Goal: Book appointment/travel/reservation

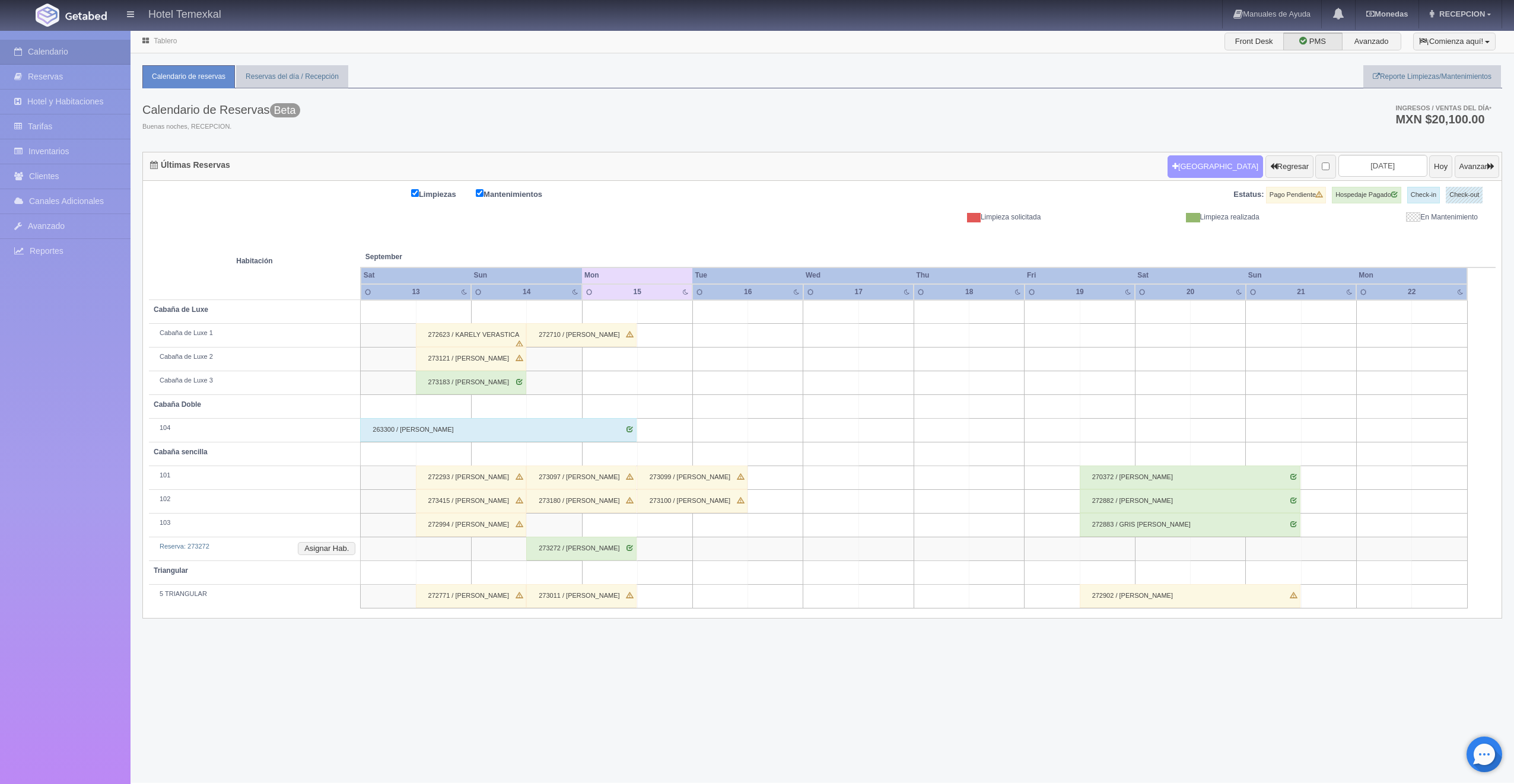
click at [1215, 163] on button "[GEOGRAPHIC_DATA]" at bounding box center [1215, 167] width 96 height 23
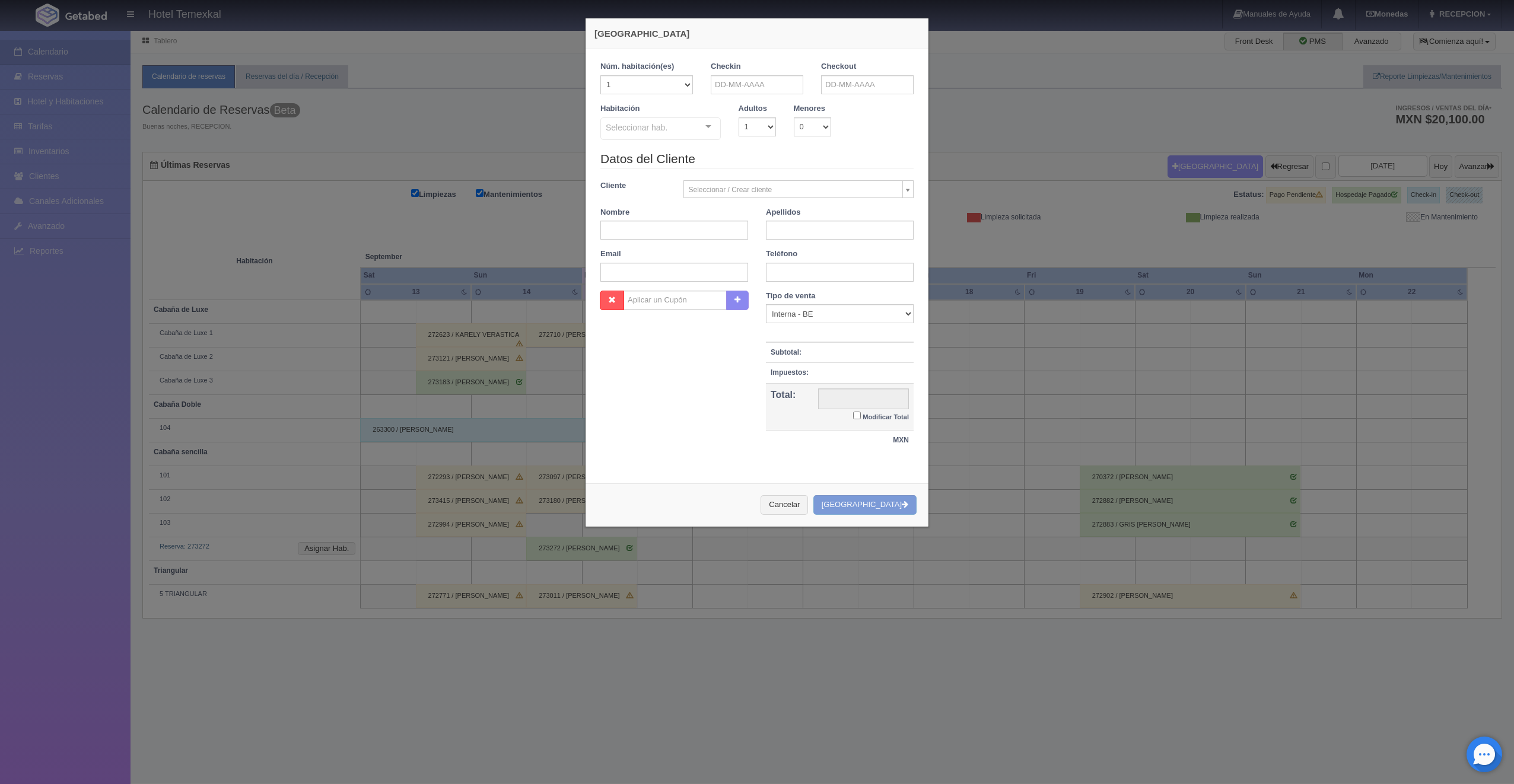
checkbox input "false"
click at [727, 84] on input "text" at bounding box center [756, 85] width 92 height 19
click at [734, 176] on link "15" at bounding box center [733, 177] width 16 height 17
type input "[DATE]"
checkbox input "false"
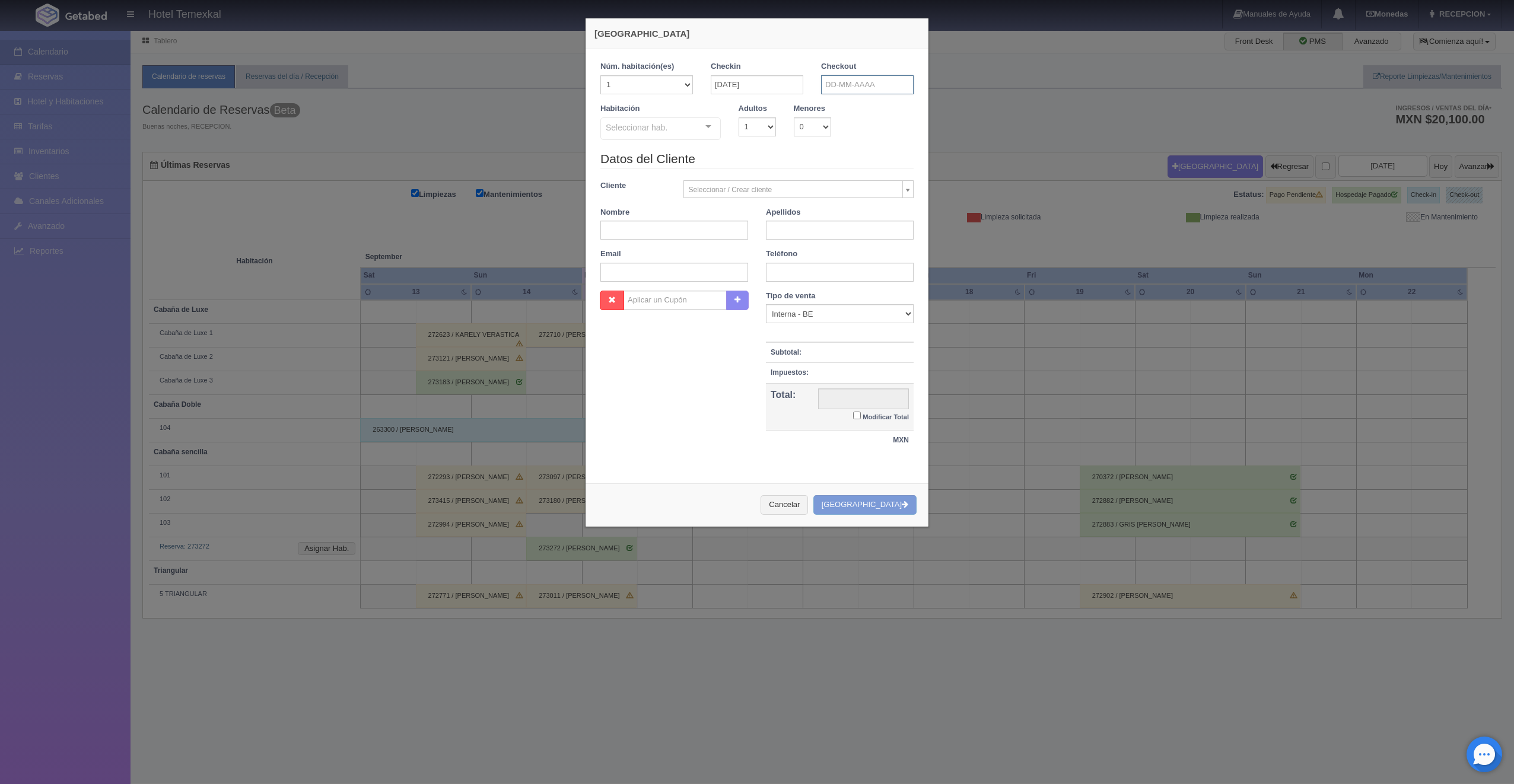
click at [837, 90] on input "text" at bounding box center [867, 85] width 92 height 19
click at [862, 175] on link "16" at bounding box center [860, 177] width 16 height 17
type input "[DATE]"
click at [687, 120] on div "Seleccionar hab." at bounding box center [661, 128] width 120 height 23
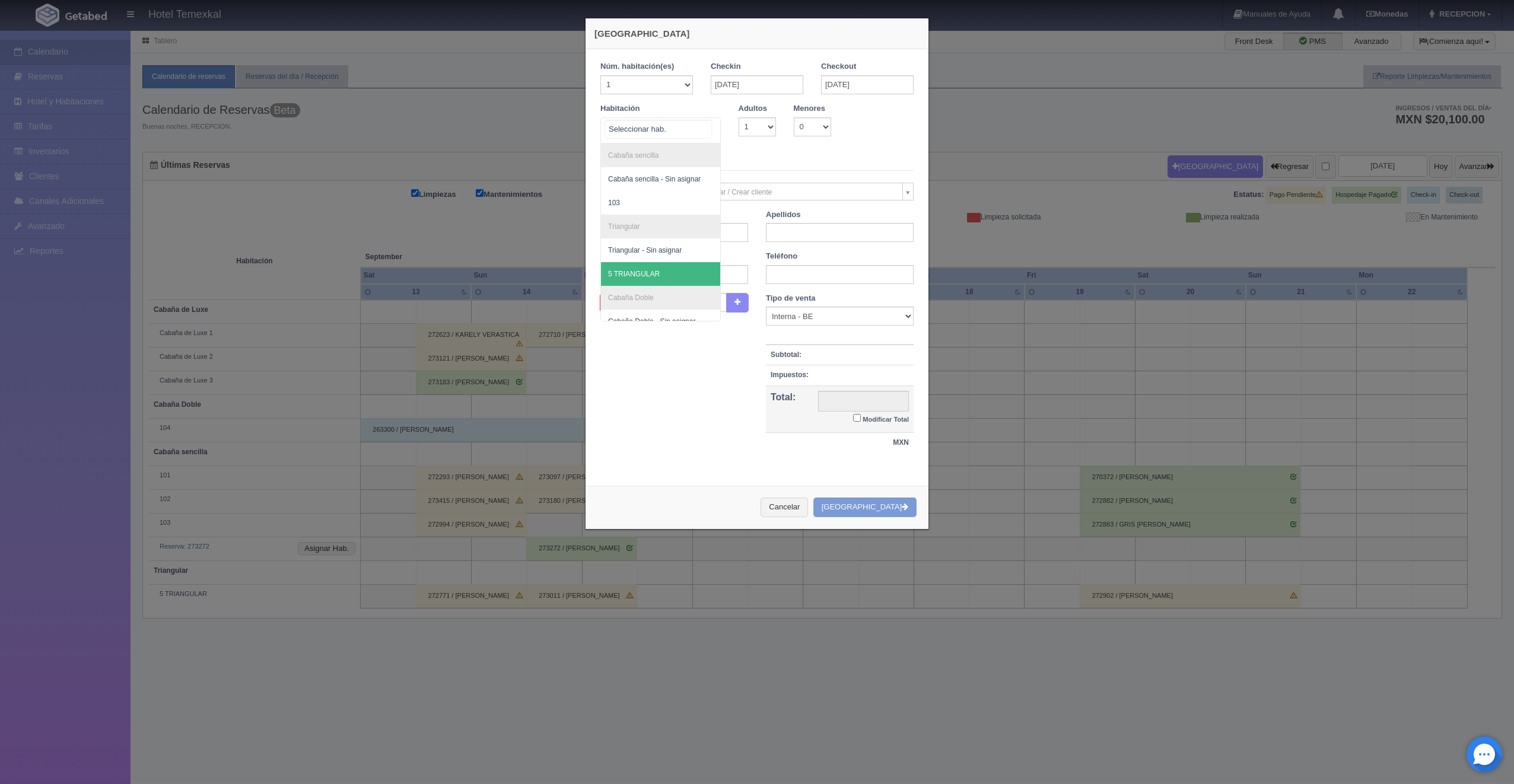
scroll to position [155, 0]
click at [651, 305] on span "Cabaña de Luxe 3" at bounding box center [637, 309] width 58 height 8
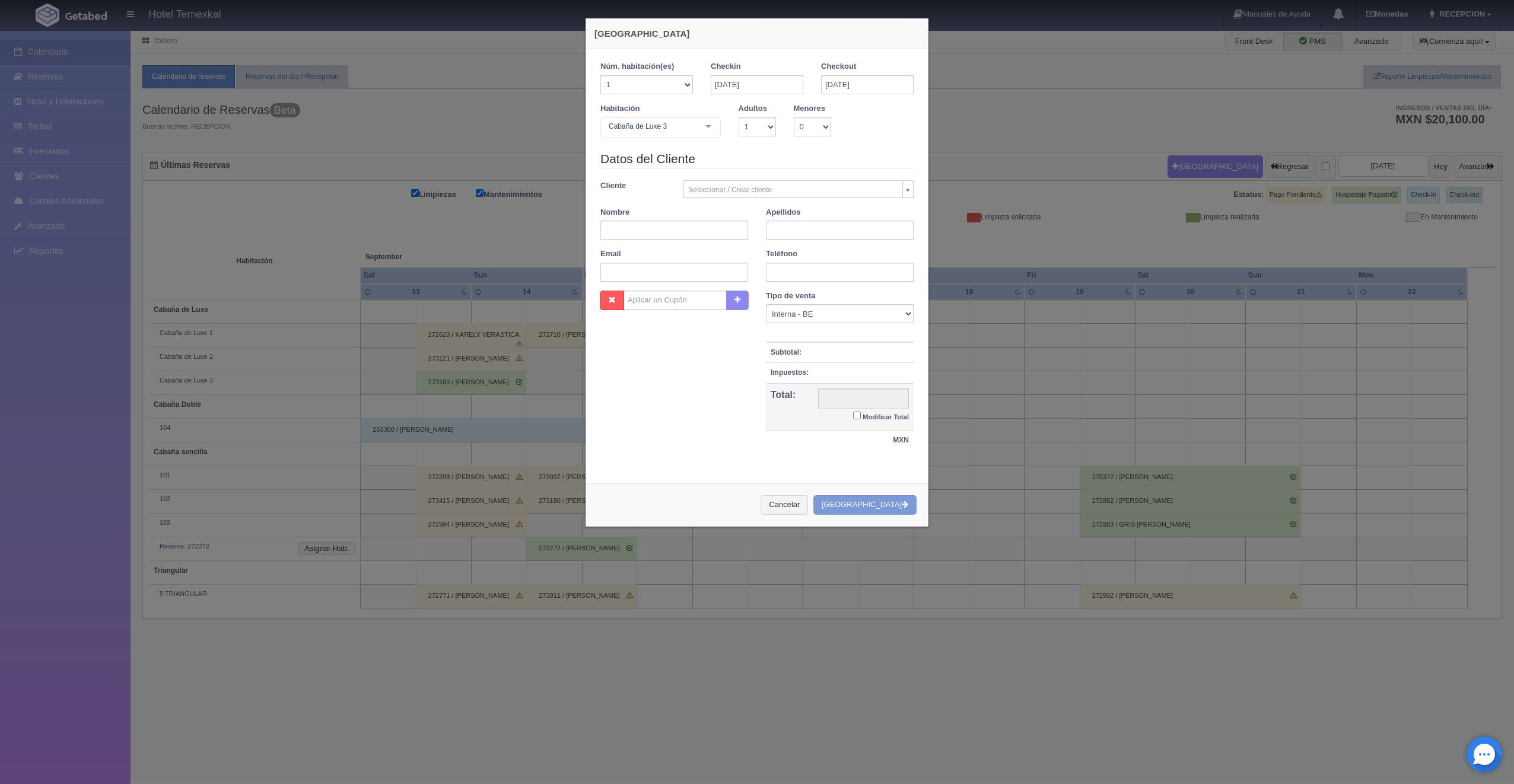
checkbox input "false"
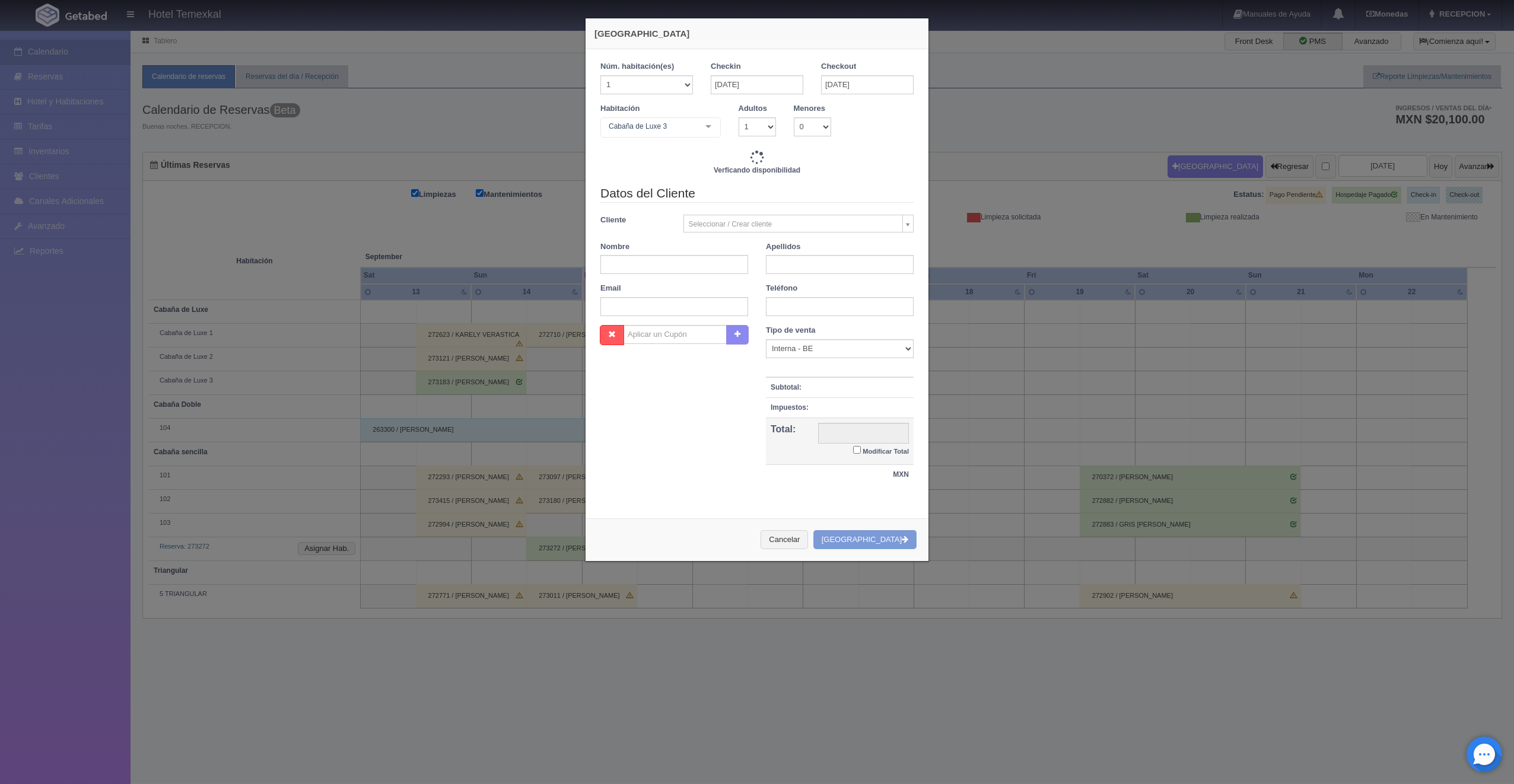
type input "4800.00"
checkbox input "false"
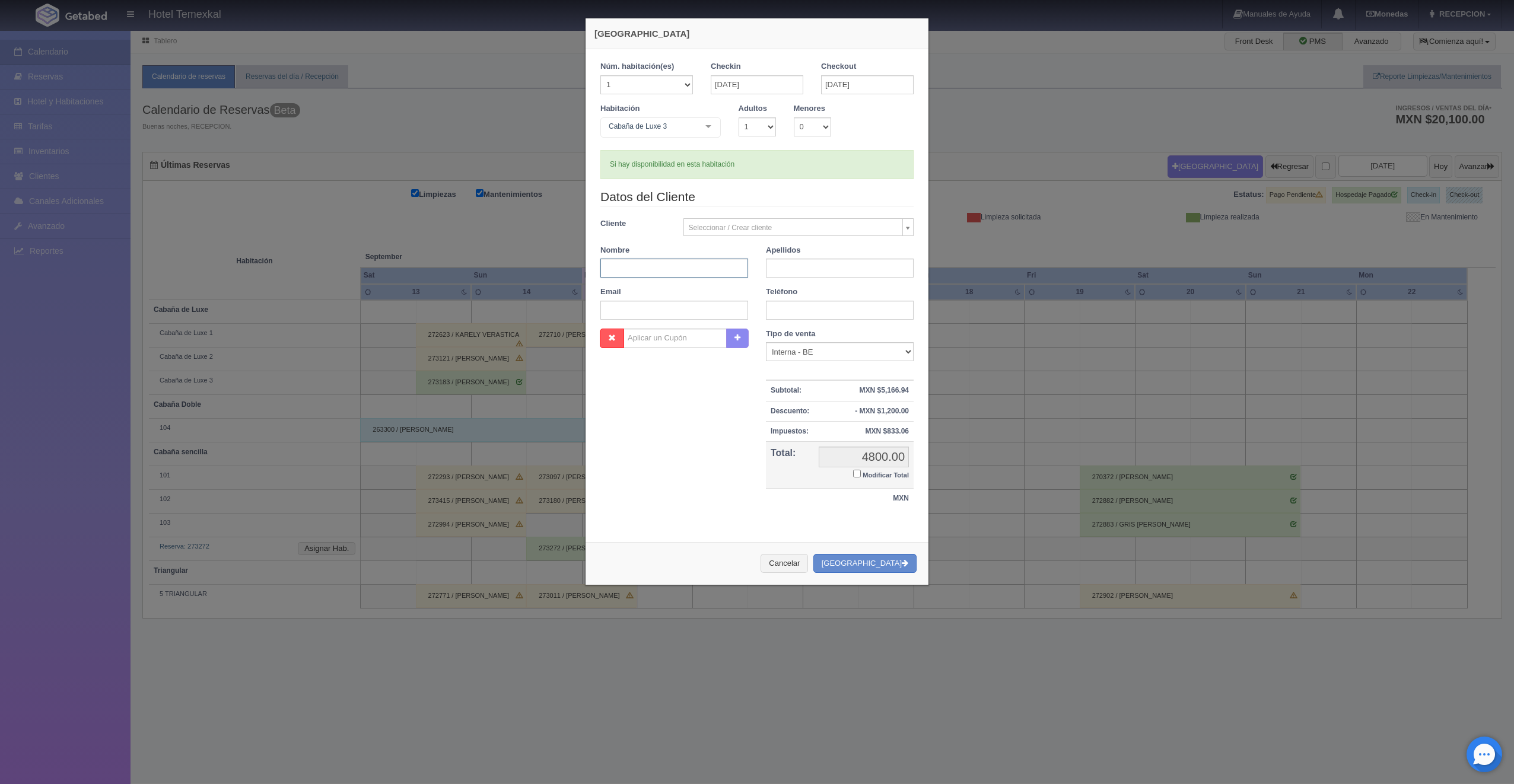
click at [702, 275] on input "text" at bounding box center [674, 268] width 148 height 19
type input "[PERSON_NAME]"
click at [782, 257] on div "Apellidos" at bounding box center [840, 262] width 165 height 33
click at [784, 267] on input "text" at bounding box center [840, 268] width 148 height 19
type input "[PERSON_NAME]"
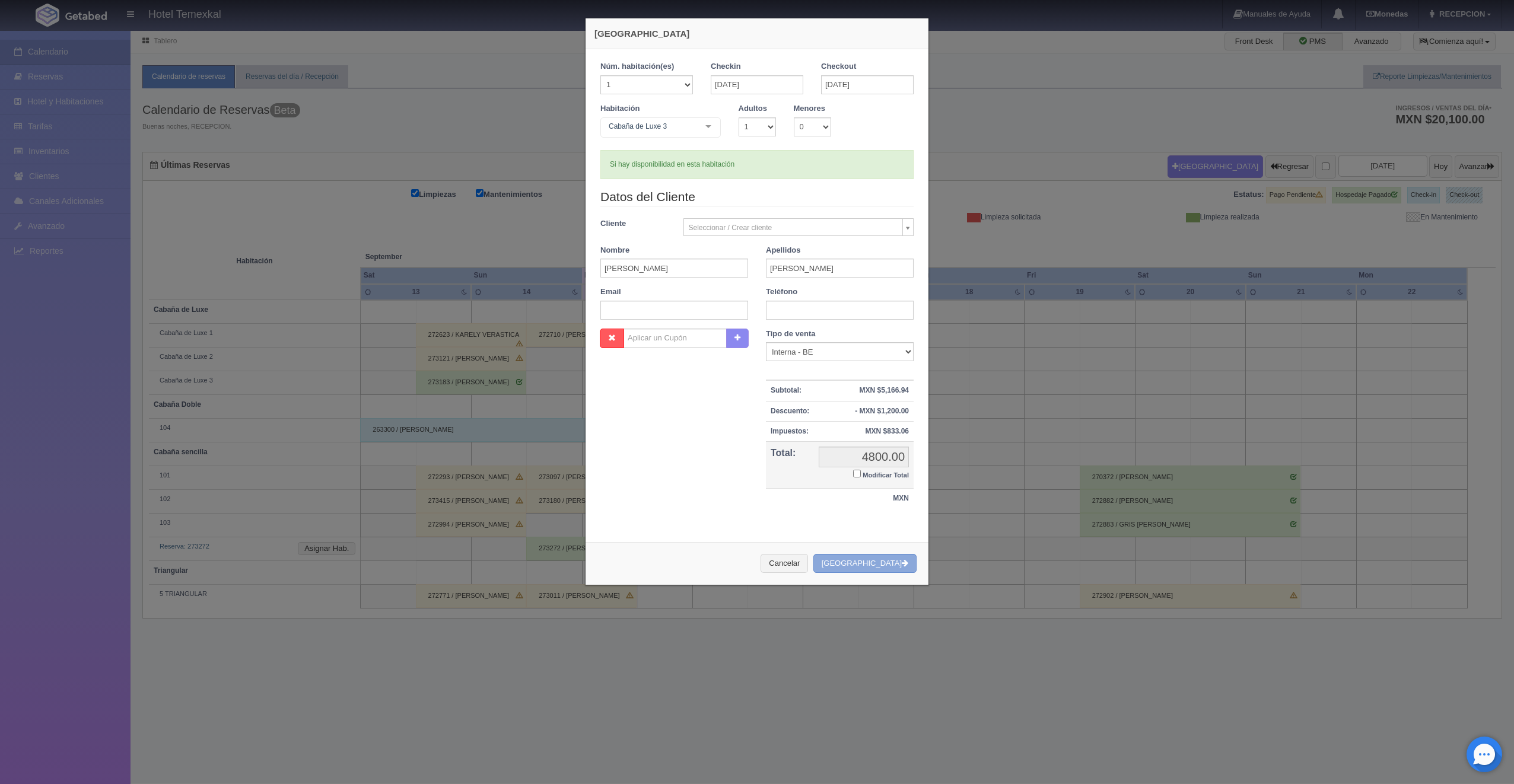
click at [851, 561] on button "[GEOGRAPHIC_DATA]" at bounding box center [865, 563] width 103 height 20
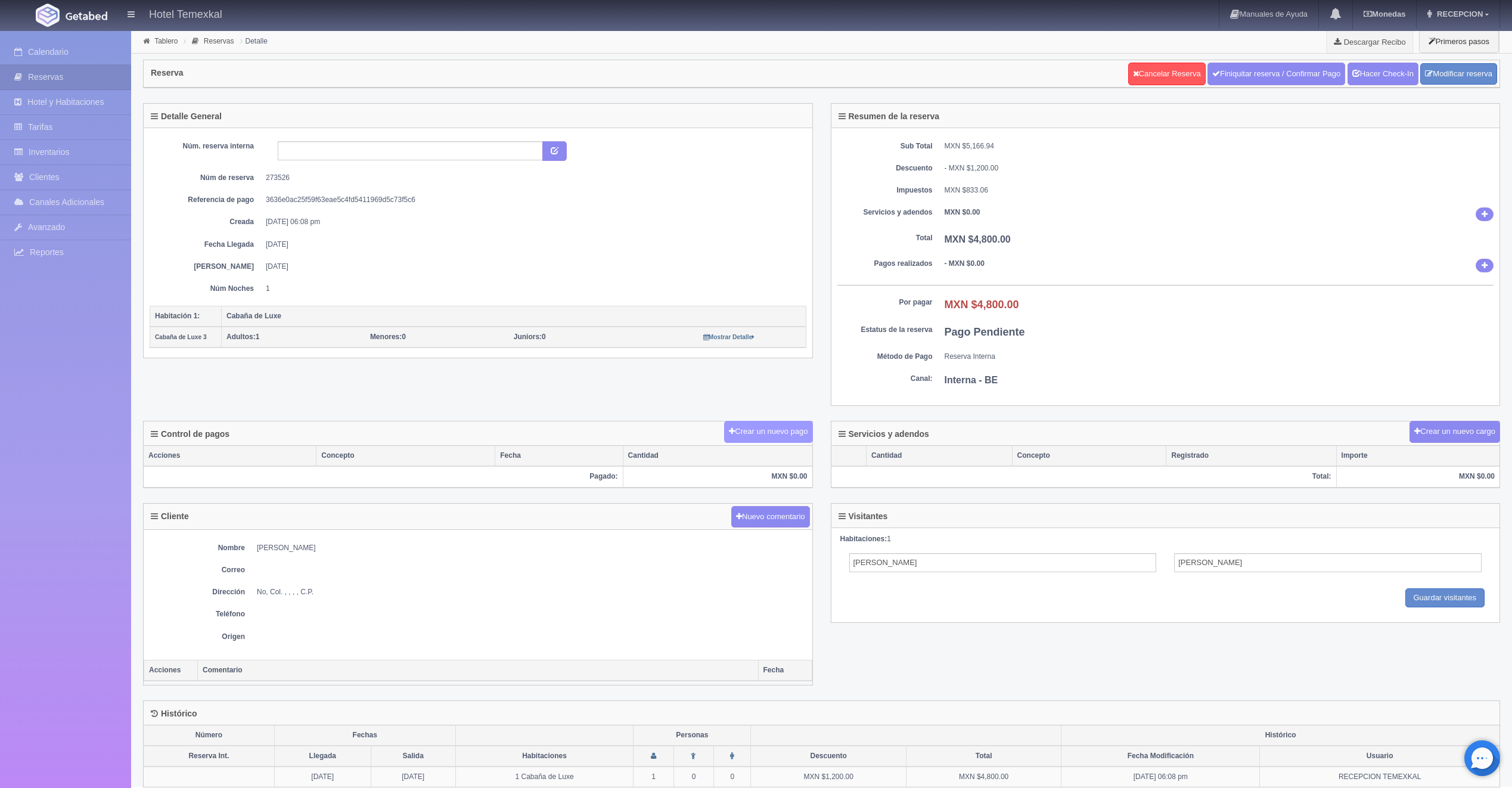
click at [758, 441] on button "Crear un nuevo pago" at bounding box center [768, 432] width 89 height 22
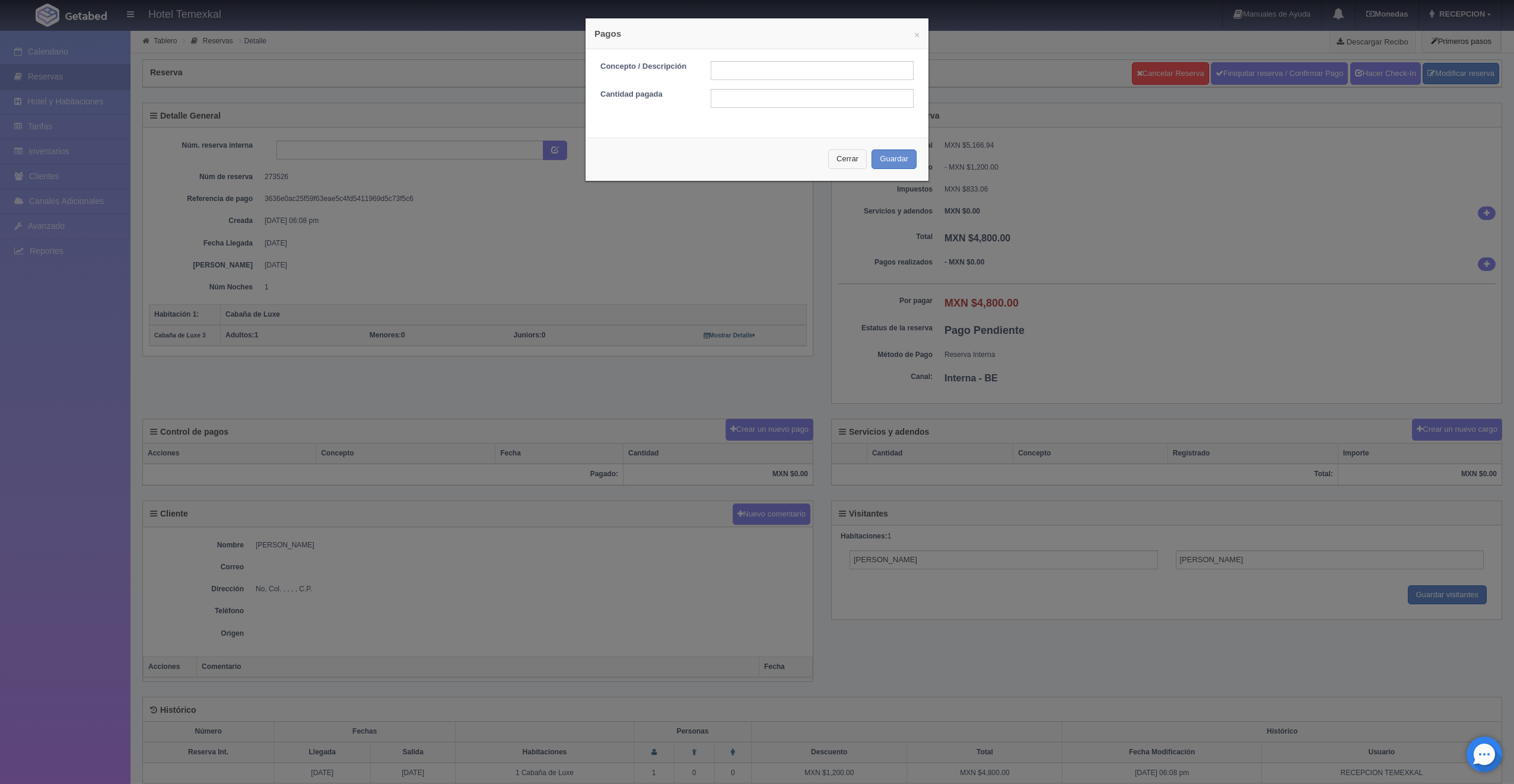
click at [849, 163] on button "Cerrar" at bounding box center [847, 159] width 38 height 20
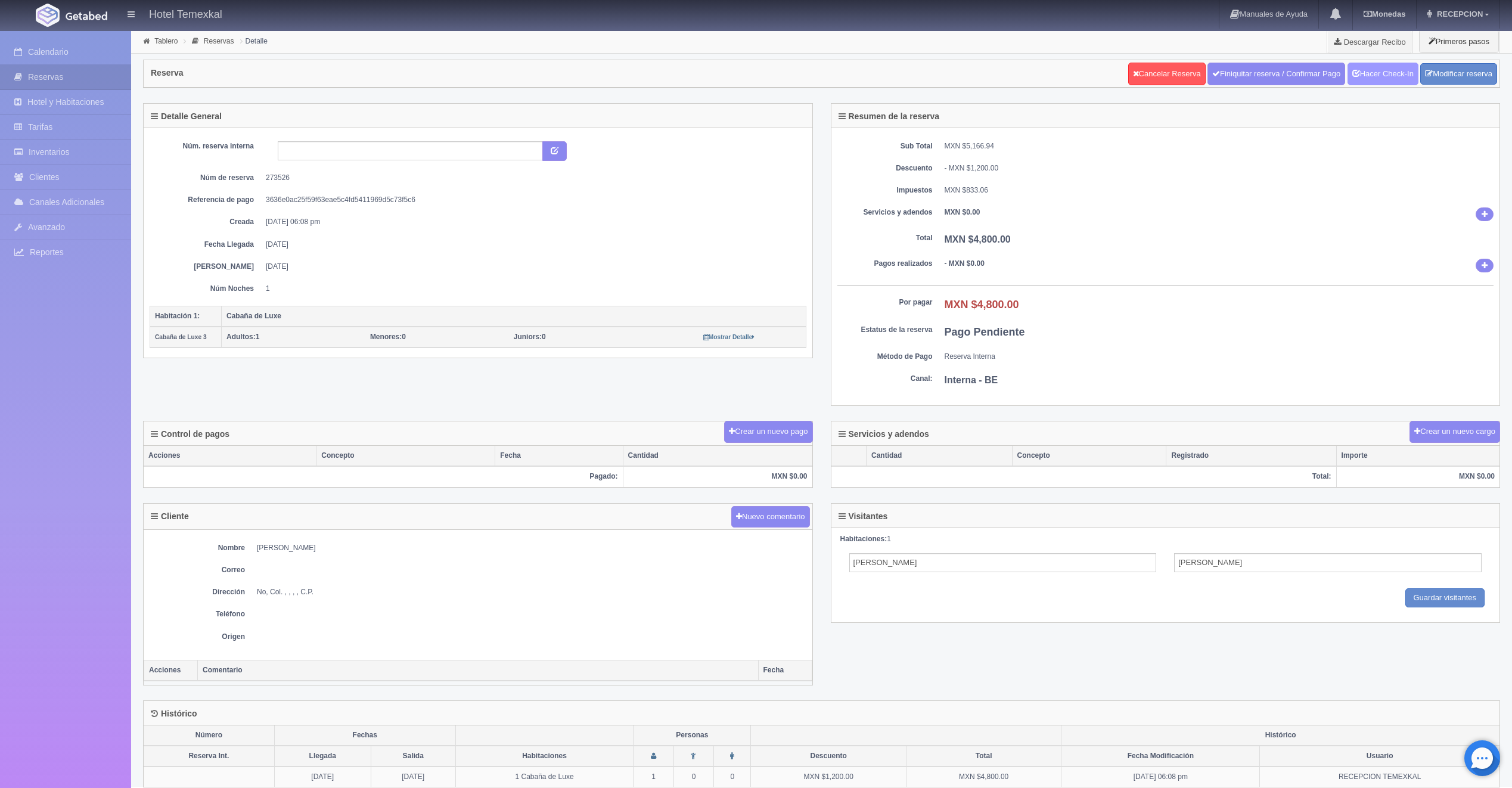
click at [1366, 70] on link "Hacer Check-In" at bounding box center [1382, 73] width 71 height 23
click at [1294, 72] on link "Finiquitar reserva / Confirmar Pago" at bounding box center [1276, 73] width 138 height 23
click at [811, 67] on div "Reserva Cancelar Reserva Finiquitar reserva / Confirmar Pago Hacer Check-In Mod…" at bounding box center [822, 74] width 1356 height 27
